Goal: Task Accomplishment & Management: Manage account settings

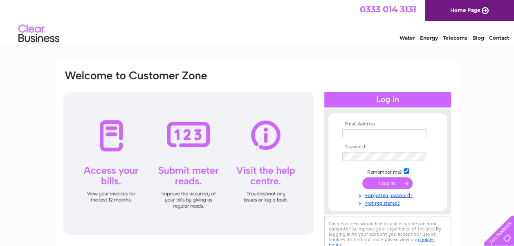
type input "[EMAIL_ADDRESS][DOMAIN_NAME]"
click at [381, 178] on input "submit" at bounding box center [387, 183] width 50 height 11
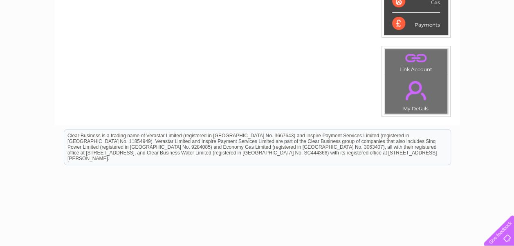
scroll to position [40, 0]
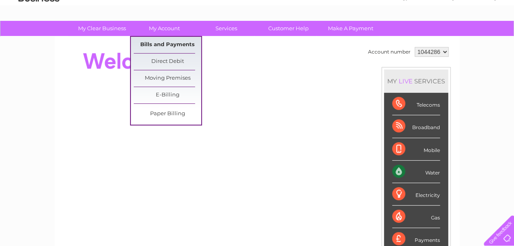
click at [158, 41] on link "Bills and Payments" at bounding box center [167, 45] width 67 height 16
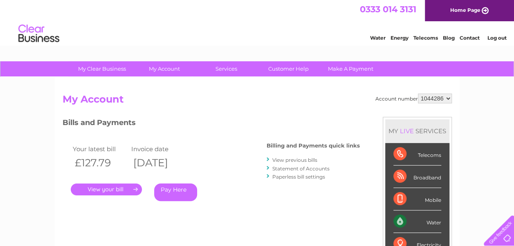
click at [117, 191] on link "." at bounding box center [106, 190] width 71 height 12
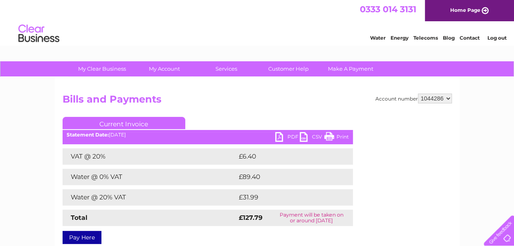
click at [334, 136] on link "Print" at bounding box center [336, 138] width 25 height 12
click at [281, 138] on link "PDF" at bounding box center [287, 138] width 25 height 12
